Goal: Transaction & Acquisition: Obtain resource

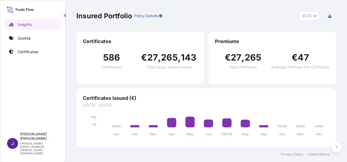
select select "2025"
click at [22, 40] on p "Quotes" at bounding box center [24, 37] width 13 height 5
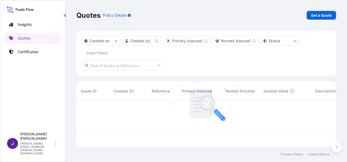
scroll to position [45, 255]
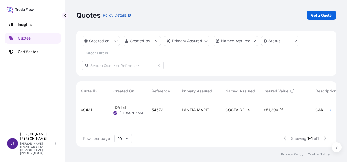
click at [188, 114] on div "LANTIA MARITIMA S.L." at bounding box center [199, 110] width 44 height 18
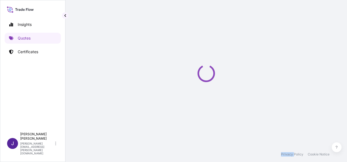
select select "Sea"
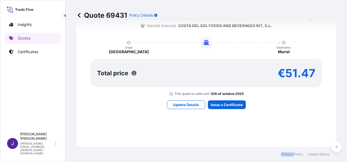
scroll to position [462, 0]
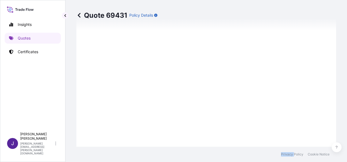
type input "[DATE]"
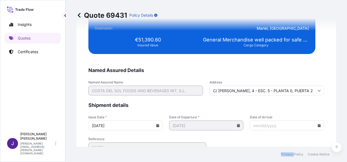
scroll to position [1114, 0]
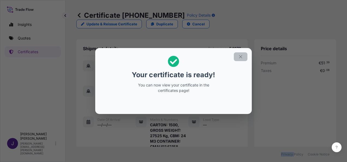
click at [240, 56] on icon "button" at bounding box center [240, 56] width 3 height 3
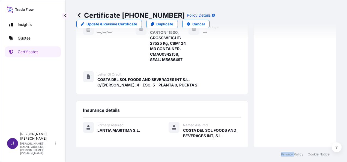
scroll to position [173, 0]
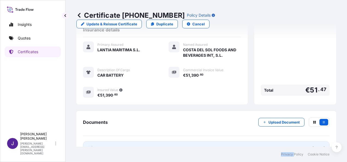
click at [154, 141] on link "PDF Certificate [DATE]" at bounding box center [206, 148] width 247 height 14
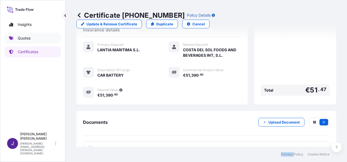
click at [22, 38] on p "Quotes" at bounding box center [24, 37] width 13 height 5
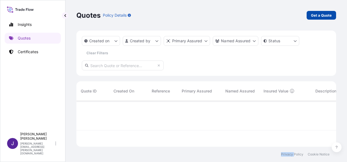
scroll to position [61, 255]
click at [317, 16] on p "Get a Quote" at bounding box center [321, 15] width 21 height 5
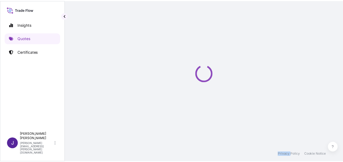
scroll to position [9, 0]
select select "Sea"
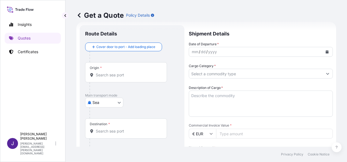
click at [134, 74] on input "Origin *" at bounding box center [128, 74] width 64 height 5
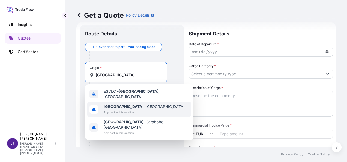
click at [116, 109] on span "Any port in this location" at bounding box center [144, 111] width 81 height 5
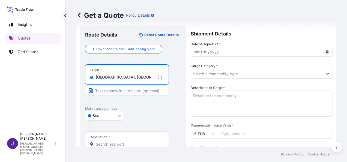
type input "[GEOGRAPHIC_DATA], [GEOGRAPHIC_DATA]"
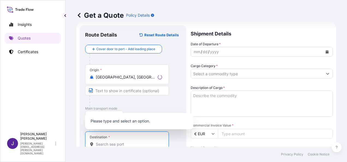
click at [113, 142] on input "Destination *" at bounding box center [129, 144] width 66 height 5
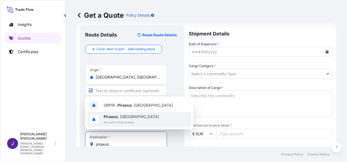
click at [126, 121] on span "Any port in this location" at bounding box center [131, 122] width 55 height 5
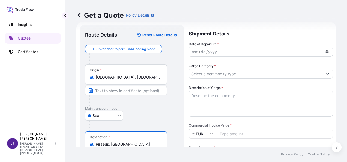
type input "Piraeus, [GEOGRAPHIC_DATA]"
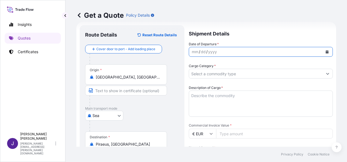
click at [326, 50] on icon "Calendar" at bounding box center [327, 51] width 3 height 3
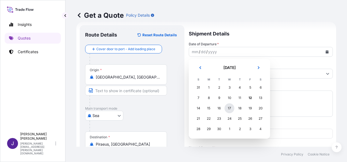
click at [228, 109] on div "17" at bounding box center [230, 108] width 10 height 10
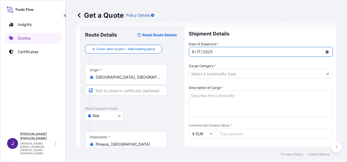
click at [226, 133] on input "Commercial Invoice Value *" at bounding box center [274, 134] width 117 height 10
click at [226, 133] on input "50502.70" at bounding box center [274, 134] width 117 height 10
type input "50702.70"
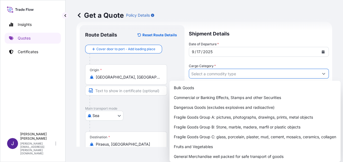
click at [209, 72] on input "Cargo Category *" at bounding box center [254, 74] width 130 height 10
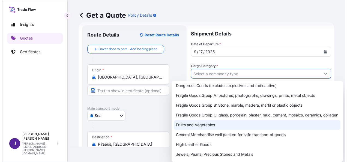
scroll to position [27, 0]
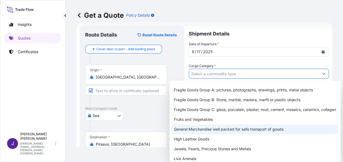
click at [202, 134] on div "General Merchandise well packed for safe transport of goods" at bounding box center [255, 129] width 167 height 10
type input "General Merchandise well packed for safe transport of goods"
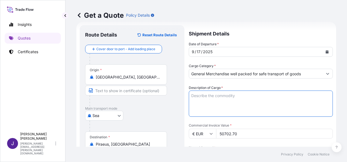
click at [212, 97] on textarea "Description of Cargo *" at bounding box center [261, 104] width 144 height 26
paste textarea "TIERRAS FINAS"
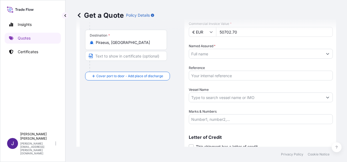
scroll to position [118, 0]
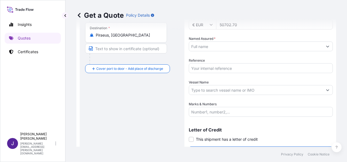
type textarea "TIERRAS FINAS"
click at [217, 46] on input "Named Assured *" at bounding box center [256, 46] width 134 height 10
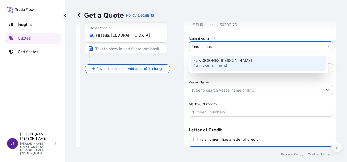
click at [216, 62] on span "FUNDICIONES [PERSON_NAME]" at bounding box center [223, 60] width 59 height 5
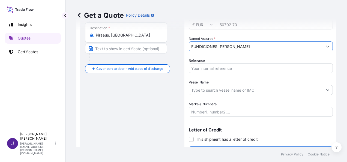
type input "FUNDICIONES [PERSON_NAME]"
click at [219, 68] on input "Reference" at bounding box center [261, 68] width 144 height 10
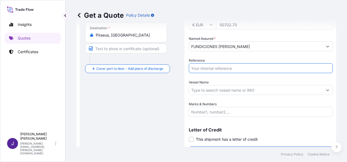
click at [209, 68] on input "Reference" at bounding box center [261, 68] width 144 height 10
type input "56102"
click at [223, 90] on input "Vessel Name" at bounding box center [256, 90] width 134 height 10
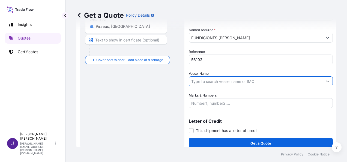
scroll to position [132, 0]
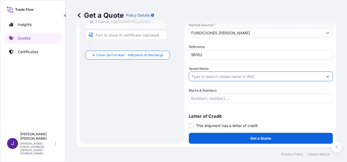
click at [213, 100] on input "Marks & Numbers" at bounding box center [261, 98] width 144 height 10
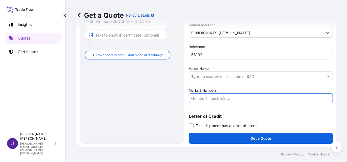
paste input "FCL CONTAINER MRKU5812422 - MLES0438222 – 20 PACKAGES - 24.041 KGS FFAU7312106 …"
type input "FCL CONTAINER MRKU5812422 - MLES0438222 – 20 PACKAGES - 24.041 KGS FFAU7312106 …"
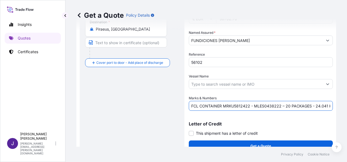
scroll to position [132, 0]
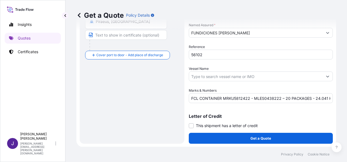
click at [125, 103] on form "Route Details Reset Route Details Cover door to port - Add loading place Place …" at bounding box center [206, 23] width 260 height 248
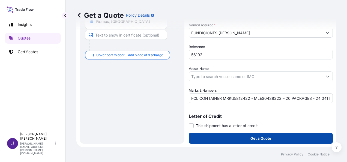
click at [239, 138] on button "Get a Quote" at bounding box center [261, 138] width 144 height 11
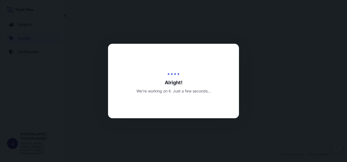
select select "Sea"
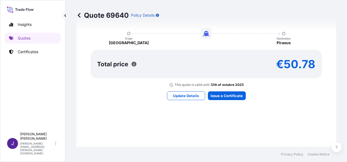
scroll to position [475, 0]
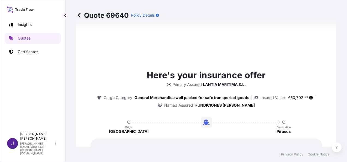
type input "[DATE]"
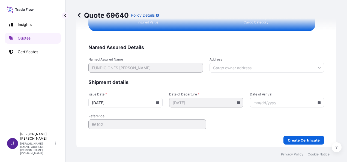
scroll to position [1031, 0]
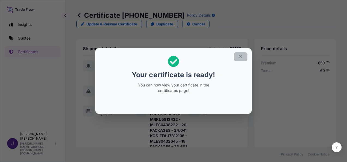
click at [239, 56] on icon "button" at bounding box center [240, 56] width 5 height 5
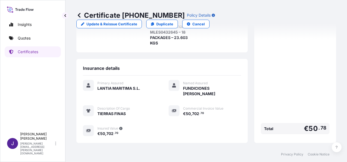
scroll to position [153, 0]
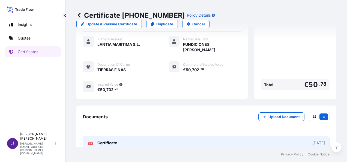
click at [134, 136] on link "PDF Certificate [DATE]" at bounding box center [206, 143] width 247 height 14
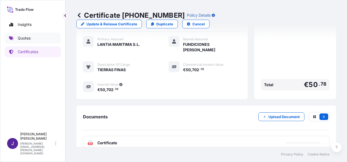
click at [33, 38] on link "Quotes" at bounding box center [33, 38] width 56 height 11
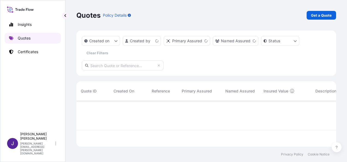
scroll to position [45, 255]
click at [331, 17] on p "Get a Quote" at bounding box center [321, 15] width 21 height 5
select select "Sea"
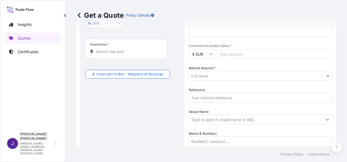
scroll to position [91, 0]
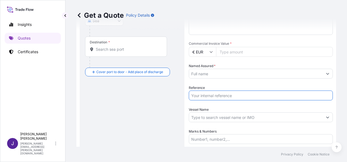
click at [208, 95] on input "Reference" at bounding box center [261, 96] width 144 height 10
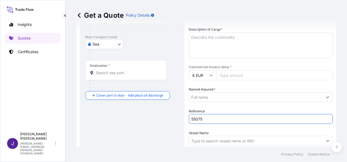
scroll to position [36, 0]
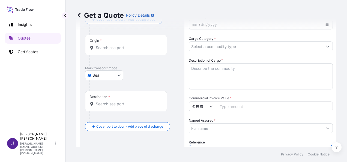
type input "55075"
click at [115, 49] on input "Origin *" at bounding box center [128, 47] width 64 height 5
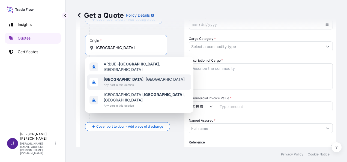
click at [121, 82] on span "Any port in this location" at bounding box center [144, 84] width 81 height 5
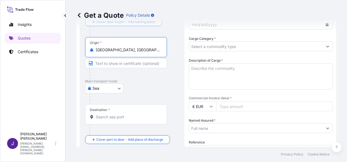
type input "[GEOGRAPHIC_DATA], [GEOGRAPHIC_DATA]"
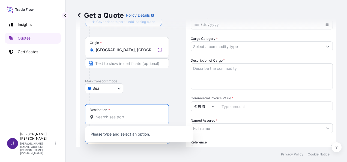
click at [116, 119] on input "Destination *" at bounding box center [129, 116] width 66 height 5
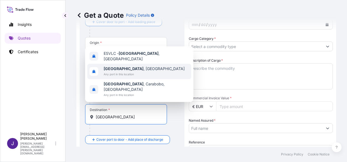
click at [133, 77] on span "Any port in this location" at bounding box center [144, 74] width 81 height 5
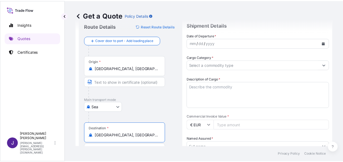
scroll to position [0, 0]
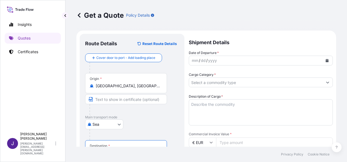
type input "[GEOGRAPHIC_DATA], [GEOGRAPHIC_DATA]"
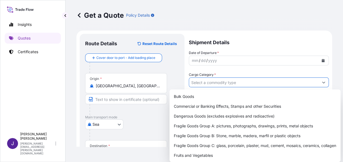
click at [237, 83] on input "Cargo Category *" at bounding box center [254, 83] width 130 height 10
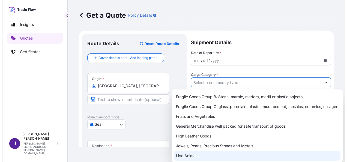
scroll to position [55, 0]
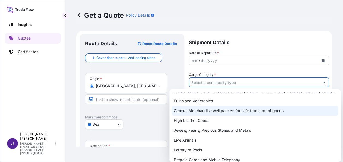
click at [204, 115] on div "General Merchandise well packed for safe transport of goods" at bounding box center [255, 111] width 167 height 10
type input "General Merchandise well packed for safe transport of goods"
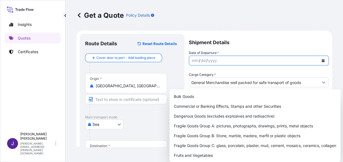
click at [322, 60] on icon "Calendar" at bounding box center [323, 60] width 3 height 3
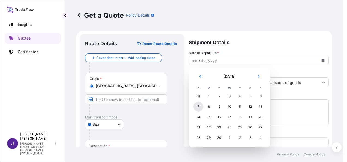
click at [197, 105] on div "7" at bounding box center [199, 107] width 10 height 10
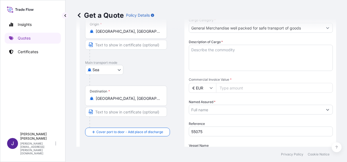
click at [221, 50] on textarea "Description of Cargo *" at bounding box center [261, 58] width 144 height 26
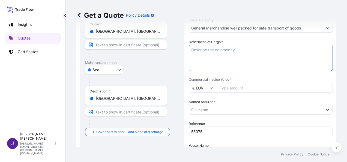
click at [210, 50] on textarea "Description of Cargo *" at bounding box center [261, 58] width 144 height 26
paste textarea "FOLIOS"
type textarea "FOLIOS"
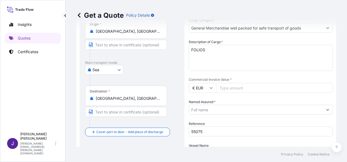
click at [241, 88] on input "Commercial Invoice Value *" at bounding box center [274, 88] width 117 height 10
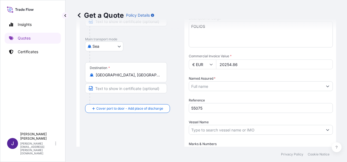
scroll to position [82, 0]
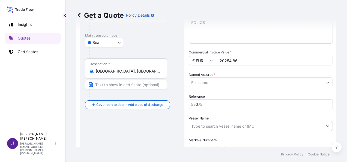
type input "20254.86"
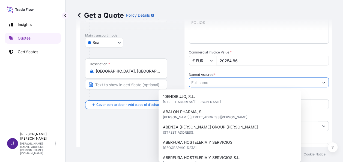
click at [208, 81] on input "Named Assured *" at bounding box center [254, 83] width 130 height 10
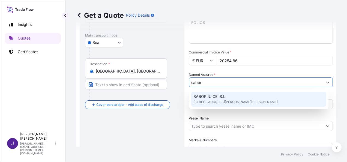
click at [205, 97] on span "SABORJUICE, S.L." at bounding box center [210, 96] width 33 height 5
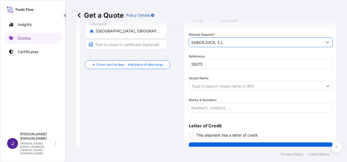
scroll to position [132, 0]
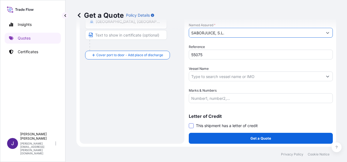
type input "SABORJUICE, S.L."
click at [190, 126] on span at bounding box center [191, 125] width 5 height 5
click at [189, 123] on input "This shipment has a letter of credit" at bounding box center [189, 123] width 0 height 0
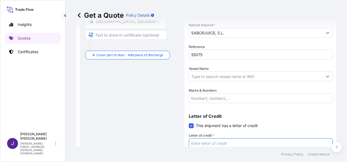
click at [199, 143] on textarea "Letter of credit *" at bounding box center [261, 151] width 144 height 26
paste textarea "SABORJUICE, S.L. C/ [PERSON_NAME] [PERSON_NAME], 5 - Bº"
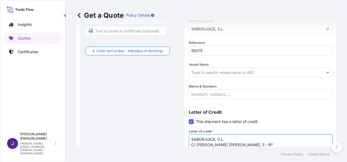
type textarea "SABORJUICE, S.L. C/ [PERSON_NAME] [PERSON_NAME], 5 - Bº"
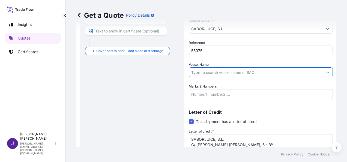
click at [209, 69] on input "Vessel Name" at bounding box center [256, 72] width 134 height 10
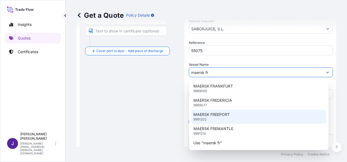
click at [220, 117] on div "MAERSK FREEPORT 9991202" at bounding box center [258, 117] width 135 height 14
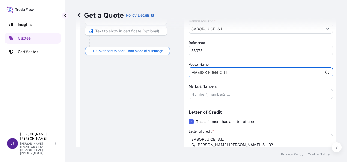
type input "MAERSK FREEPORT"
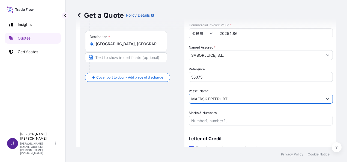
scroll to position [173, 0]
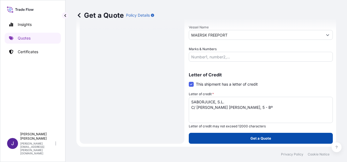
click at [251, 139] on p "Get a Quote" at bounding box center [261, 138] width 21 height 5
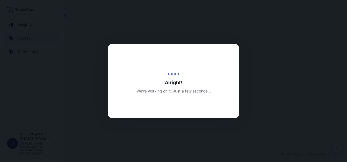
select select "Sea"
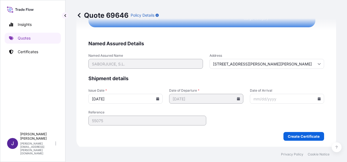
scroll to position [1114, 0]
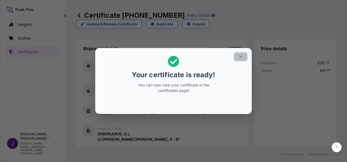
click at [240, 57] on icon "button" at bounding box center [240, 56] width 5 height 5
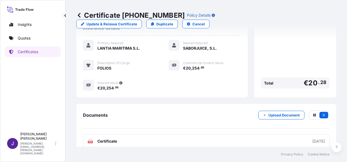
scroll to position [140, 0]
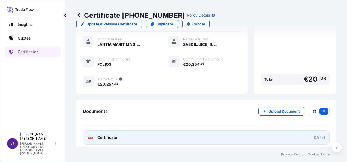
click at [159, 133] on link "PDF Certificate [DATE]" at bounding box center [206, 137] width 247 height 14
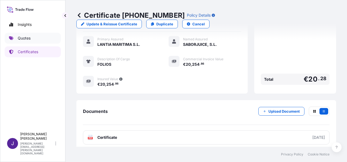
click at [23, 36] on p "Quotes" at bounding box center [24, 37] width 13 height 5
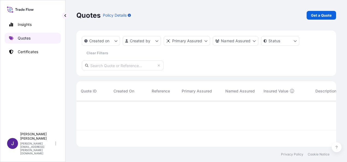
scroll to position [61, 255]
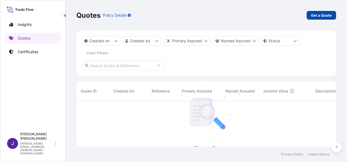
click at [324, 15] on p "Get a Quote" at bounding box center [321, 15] width 21 height 5
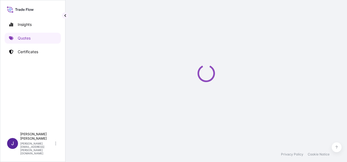
select select "Sea"
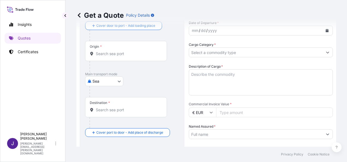
scroll to position [91, 0]
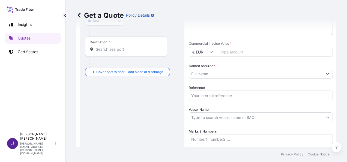
click at [219, 96] on input "Reference" at bounding box center [261, 96] width 144 height 10
type input "55226"
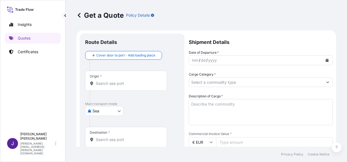
scroll to position [0, 0]
click at [323, 62] on button "Calendar" at bounding box center [327, 60] width 9 height 9
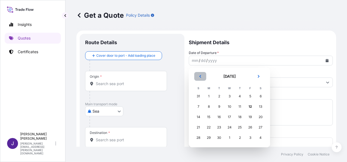
click at [201, 75] on icon "Previous" at bounding box center [201, 76] width 2 height 3
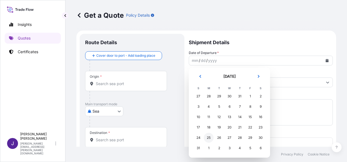
click at [207, 138] on div "25" at bounding box center [209, 138] width 10 height 10
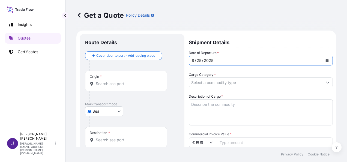
click at [133, 84] on input "Origin *" at bounding box center [128, 83] width 64 height 5
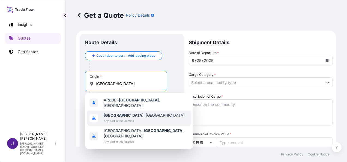
click at [115, 114] on b "[GEOGRAPHIC_DATA]" at bounding box center [124, 115] width 40 height 5
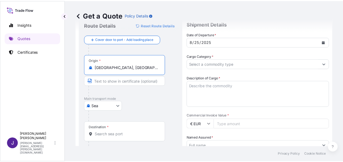
scroll to position [27, 0]
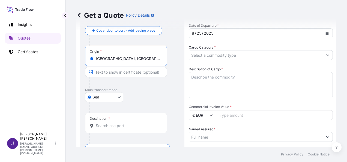
type input "[GEOGRAPHIC_DATA], [GEOGRAPHIC_DATA]"
click at [113, 127] on input "Destination *" at bounding box center [128, 125] width 64 height 5
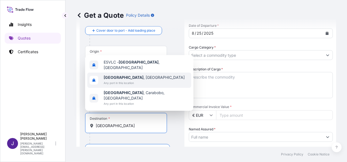
click at [129, 80] on span "[GEOGRAPHIC_DATA] , [GEOGRAPHIC_DATA]" at bounding box center [144, 77] width 81 height 5
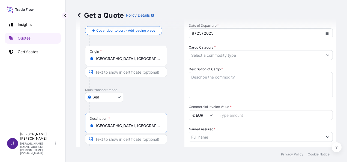
type input "[GEOGRAPHIC_DATA], [GEOGRAPHIC_DATA]"
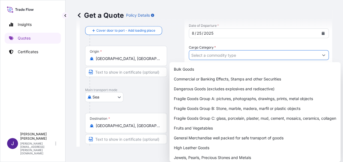
click at [235, 56] on input "Cargo Category *" at bounding box center [254, 55] width 130 height 10
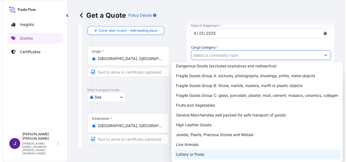
scroll to position [55, 0]
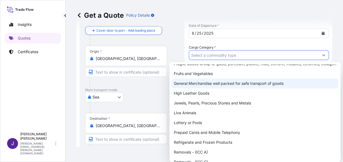
click at [207, 88] on div "General Merchandise well packed for safe transport of goods" at bounding box center [255, 84] width 167 height 10
type input "General Merchandise well packed for safe transport of goods"
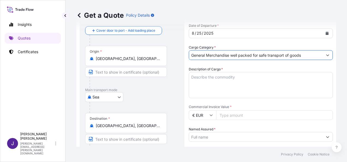
click at [223, 80] on textarea "Description of Cargo *" at bounding box center [261, 85] width 144 height 26
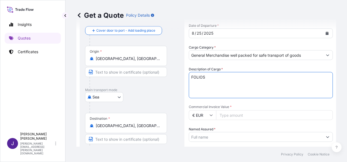
type textarea "FOLIOS"
click at [240, 115] on input "Commercial Invoice Value *" at bounding box center [274, 115] width 117 height 10
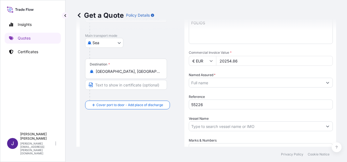
scroll to position [82, 0]
type input "20254.86"
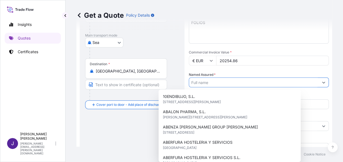
click at [225, 81] on input "Named Assured *" at bounding box center [254, 83] width 130 height 10
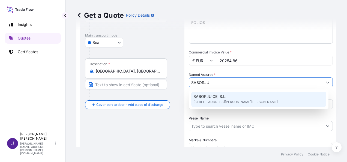
click at [228, 100] on span "[STREET_ADDRESS][PERSON_NAME][PERSON_NAME]" at bounding box center [236, 101] width 84 height 5
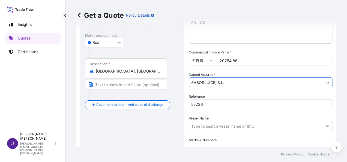
type input "SABORJUICE, S.L."
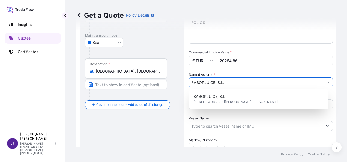
click at [135, 127] on div "Route Details Reset Route Details Cover door to port - Add loading place Place …" at bounding box center [132, 72] width 94 height 231
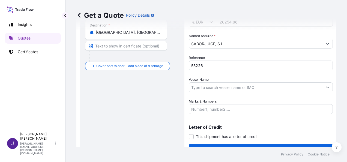
scroll to position [132, 0]
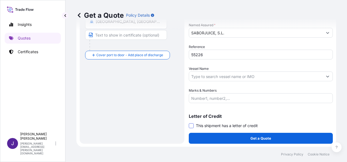
click at [192, 125] on span at bounding box center [191, 125] width 5 height 5
click at [189, 123] on input "This shipment has a letter of credit" at bounding box center [189, 123] width 0 height 0
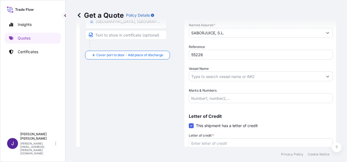
click at [209, 142] on textarea "Letter of credit *" at bounding box center [261, 151] width 144 height 26
paste textarea "SABORJUICE, S.L. C/ [PERSON_NAME] [PERSON_NAME], 5 - Bº"
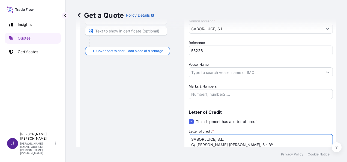
type textarea "SABORJUICE, S.L. C/ [PERSON_NAME] [PERSON_NAME], 5 - Bº"
click at [123, 95] on div "Route Details Reset Route Details Cover door to port - Add loading place Place …" at bounding box center [132, 40] width 94 height 272
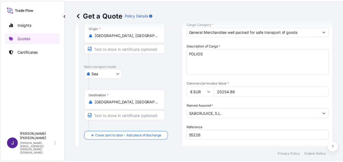
scroll to position [81, 0]
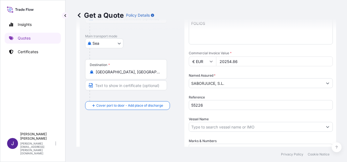
click at [213, 123] on input "Vessel Name" at bounding box center [256, 127] width 134 height 10
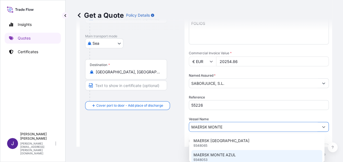
click at [343, 159] on html "6 options available. Insights Quotes Certificates J [PERSON_NAME] [PERSON_NAME]…" at bounding box center [171, 81] width 343 height 162
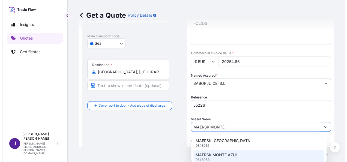
scroll to position [173, 0]
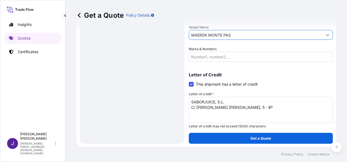
drag, startPoint x: 232, startPoint y: 37, endPoint x: 184, endPoint y: 38, distance: 48.3
click at [184, 38] on form "Route Details Reset Route Details Cover door to port - Add loading place Place …" at bounding box center [206, 3] width 260 height 290
paste input "COAL"
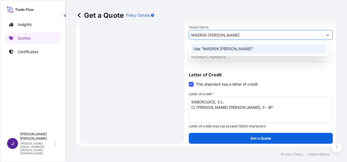
click at [228, 49] on p "Use "MAERSK [PERSON_NAME]"" at bounding box center [224, 48] width 60 height 5
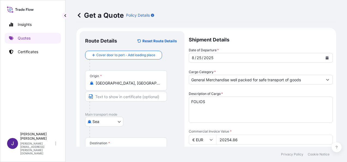
scroll to position [0, 0]
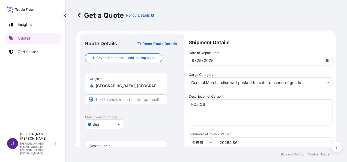
type input "MAERSK [PERSON_NAME]"
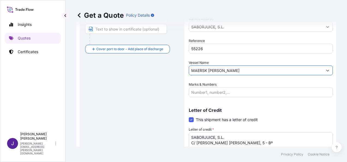
scroll to position [173, 0]
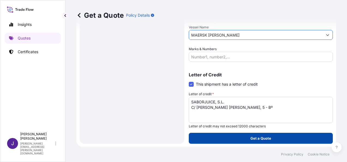
click at [256, 139] on p "Get a Quote" at bounding box center [261, 138] width 21 height 5
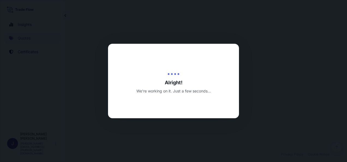
select select "Sea"
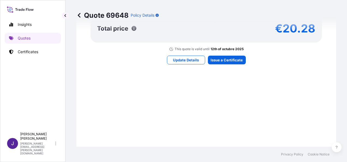
scroll to position [544, 0]
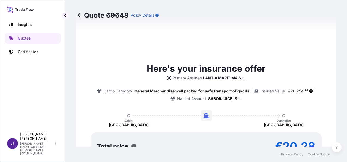
type input "[DATE]"
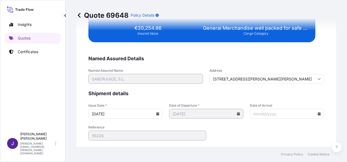
scroll to position [1114, 0]
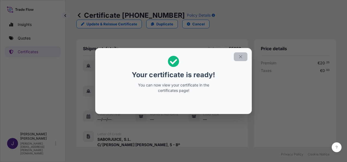
click at [241, 58] on icon "button" at bounding box center [240, 56] width 5 height 5
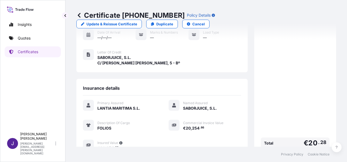
scroll to position [140, 0]
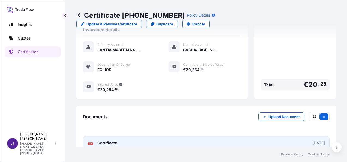
click at [162, 136] on link "PDF Certificate [DATE]" at bounding box center [206, 143] width 247 height 14
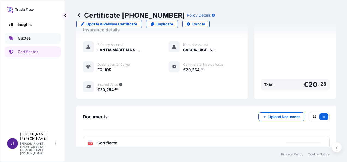
click at [28, 39] on p "Quotes" at bounding box center [24, 37] width 13 height 5
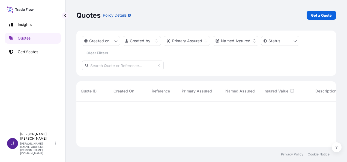
scroll to position [45, 255]
click at [323, 16] on p "Get a Quote" at bounding box center [321, 15] width 21 height 5
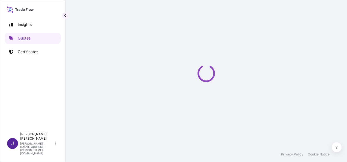
select select "Sea"
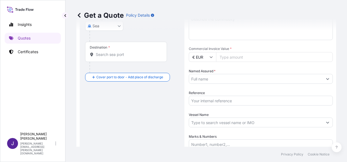
scroll to position [91, 0]
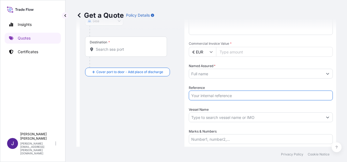
drag, startPoint x: 215, startPoint y: 96, endPoint x: 211, endPoint y: 97, distance: 4.7
click at [215, 97] on input "Reference" at bounding box center [261, 96] width 144 height 10
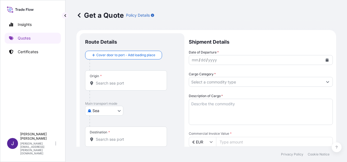
scroll to position [0, 0]
type input "54408"
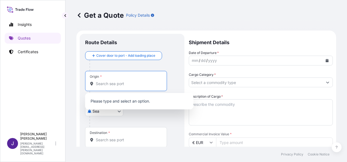
drag, startPoint x: 111, startPoint y: 86, endPoint x: 108, endPoint y: 90, distance: 5.1
click at [111, 86] on input "Origin *" at bounding box center [128, 83] width 64 height 5
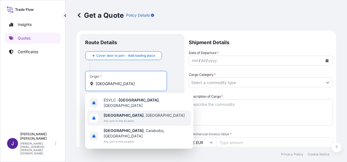
click at [123, 114] on span "[GEOGRAPHIC_DATA] , [GEOGRAPHIC_DATA]" at bounding box center [144, 115] width 81 height 5
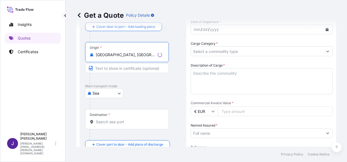
scroll to position [82, 0]
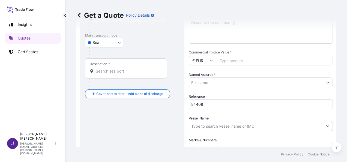
type input "[GEOGRAPHIC_DATA], [GEOGRAPHIC_DATA]"
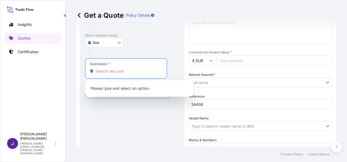
click at [119, 72] on input "Destination *" at bounding box center [128, 71] width 64 height 5
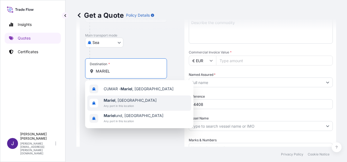
click at [118, 102] on span "Mariel , [GEOGRAPHIC_DATA]" at bounding box center [130, 100] width 53 height 5
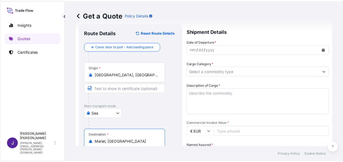
scroll to position [0, 0]
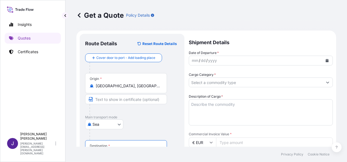
type input "Mariel, [GEOGRAPHIC_DATA]"
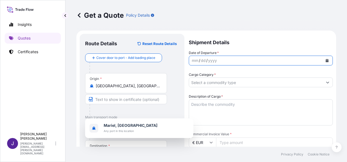
click at [326, 61] on icon "Calendar" at bounding box center [327, 60] width 3 height 3
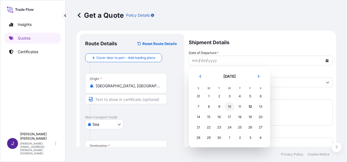
click at [230, 109] on div "10" at bounding box center [230, 107] width 10 height 10
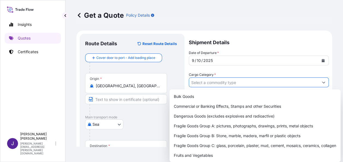
click at [235, 83] on input "Cargo Category *" at bounding box center [254, 83] width 130 height 10
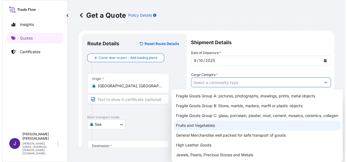
scroll to position [55, 0]
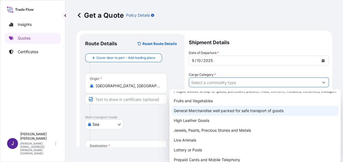
click at [200, 116] on div "General Merchandise well packed for safe transport of goods" at bounding box center [255, 111] width 167 height 10
type input "General Merchandise well packed for safe transport of goods"
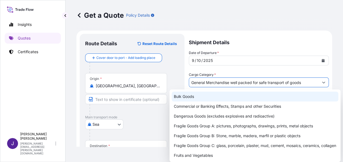
drag, startPoint x: 252, startPoint y: 17, endPoint x: 252, endPoint y: 22, distance: 4.9
click at [253, 17] on div "Get a Quote Policy Details" at bounding box center [204, 15] width 256 height 9
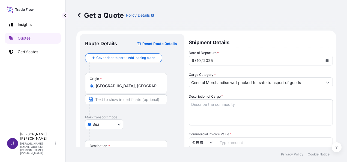
click at [219, 103] on textarea "Description of Cargo *" at bounding box center [261, 112] width 144 height 26
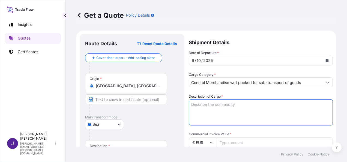
paste textarea "MIXTO ALIMENTACIÓN SEGÚN CONTRATO Nº 0609-24940-FGNE. CIF [GEOGRAPHIC_DATA]. IN…"
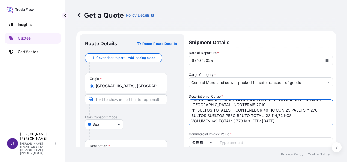
scroll to position [6, 0]
type textarea "MIXTO ALIMENTACIÓN SEGÚN CONTRATO Nº 0609-24940-FGNE. CIF [GEOGRAPHIC_DATA]. IN…"
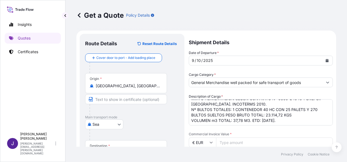
click at [249, 141] on input "Commercial Invoice Value *" at bounding box center [274, 143] width 117 height 10
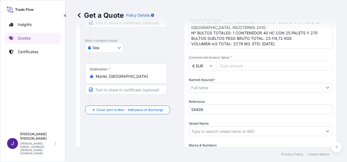
scroll to position [82, 0]
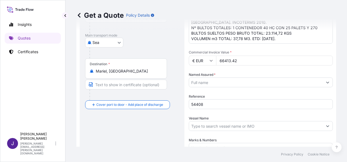
type input "66413.42"
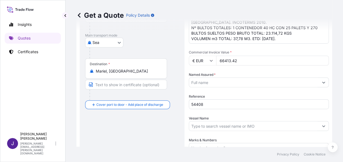
click at [226, 83] on input "Named Assured *" at bounding box center [254, 83] width 130 height 10
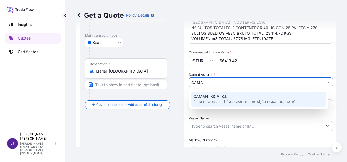
click at [224, 100] on span "[STREET_ADDRESS]. [GEOGRAPHIC_DATA], [GEOGRAPHIC_DATA]" at bounding box center [245, 101] width 102 height 5
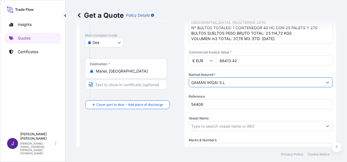
type input "GAMAN IKIGAI S.L"
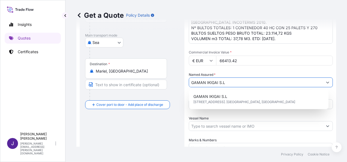
click at [222, 127] on input "Vessel Name" at bounding box center [256, 126] width 134 height 10
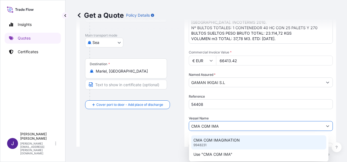
click at [223, 141] on p "CMA CGM IMAGINATION" at bounding box center [217, 140] width 46 height 5
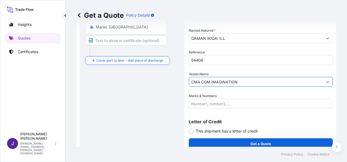
scroll to position [132, 0]
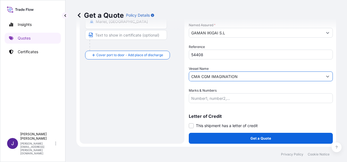
type input "CMA CGM IMAGINATION"
click at [192, 125] on span at bounding box center [191, 125] width 5 height 5
click at [189, 123] on input "This shipment has a letter of credit" at bounding box center [189, 123] width 0 height 0
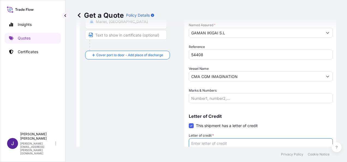
click at [196, 143] on textarea "Letter of credit *" at bounding box center [261, 151] width 144 height 26
paste textarea "CMAU9188655"
type textarea "CMAU9188655"
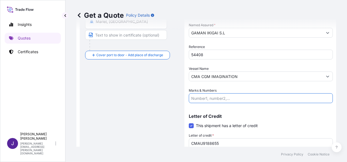
click at [207, 94] on input "Marks & Numbers" at bounding box center [261, 98] width 144 height 10
paste input "CMAU9188655"
type input "CMAU9188655"
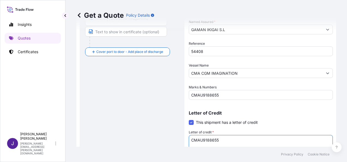
drag, startPoint x: 223, startPoint y: 143, endPoint x: 160, endPoint y: 143, distance: 63.1
click at [160, 143] on form "Route Details Reset Route Details Cover door to port - Add loading place Place …" at bounding box center [206, 41] width 260 height 290
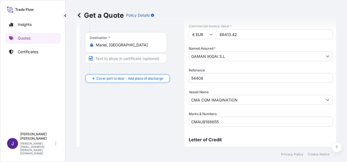
scroll to position [168, 0]
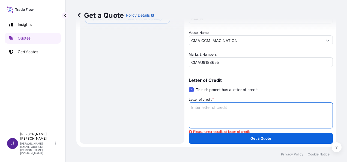
click at [224, 112] on textarea "Letter of credit *" at bounding box center [261, 115] width 144 height 26
paste textarea "EMPRESA IMPORTADORA, EXPORTADORA Y COMERCIALIZADORA DE METALES, METALCUBA [STRE…"
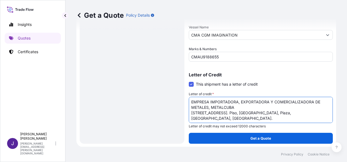
scroll to position [173, 0]
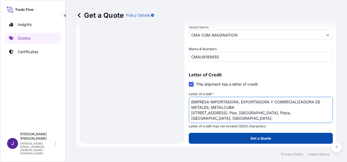
type textarea "EMPRESA IMPORTADORA, EXPORTADORA Y COMERCIALIZADORA DE METALES, METALCUBA [STRE…"
click at [260, 139] on p "Get a Quote" at bounding box center [261, 138] width 21 height 5
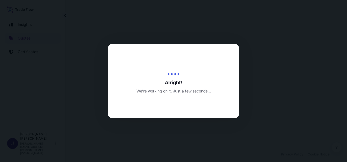
select select "Sea"
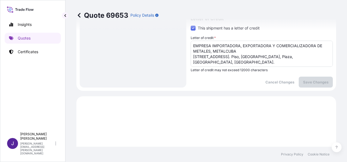
scroll to position [298, 0]
